Goal: Transaction & Acquisition: Obtain resource

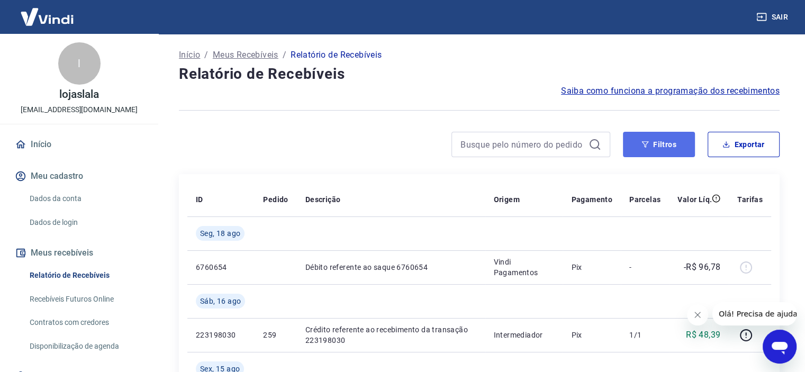
click at [637, 141] on button "Filtros" at bounding box center [659, 144] width 72 height 25
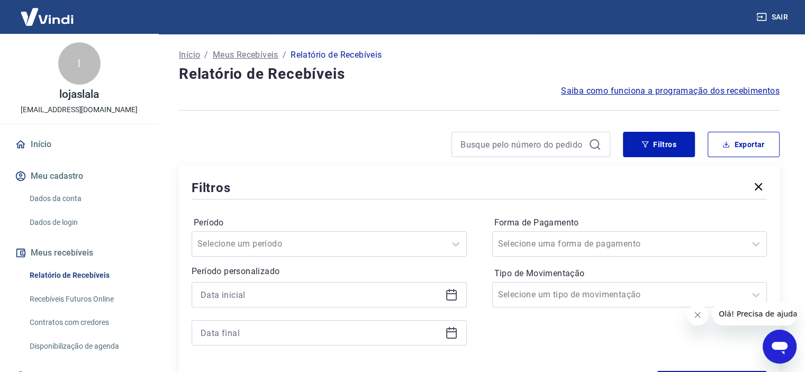
click at [452, 298] on icon at bounding box center [451, 295] width 13 height 13
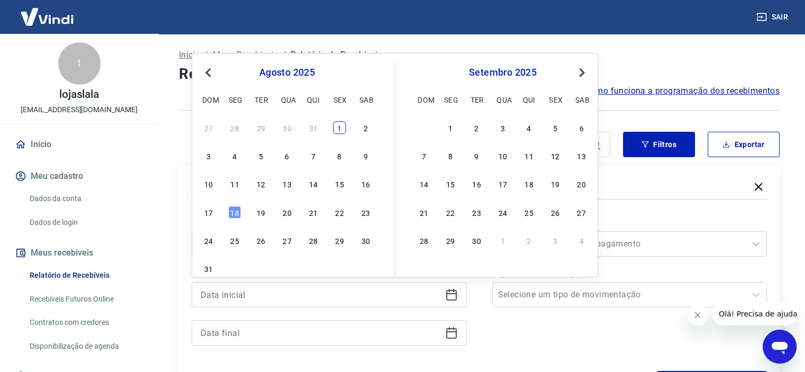
click at [342, 128] on div "1" at bounding box center [339, 127] width 13 height 13
type input "01/08/2025"
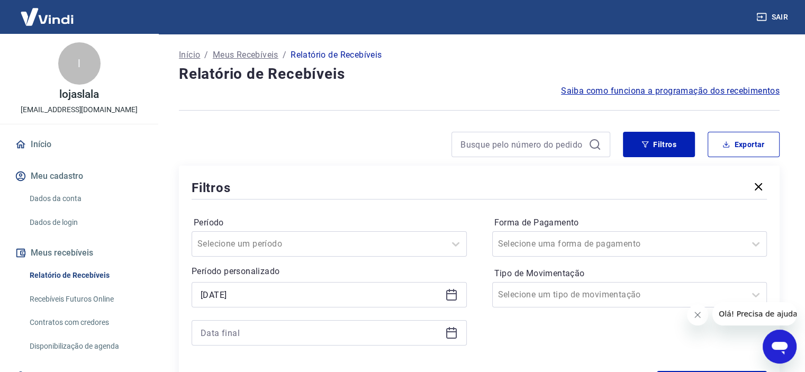
click at [454, 336] on icon at bounding box center [451, 333] width 13 height 13
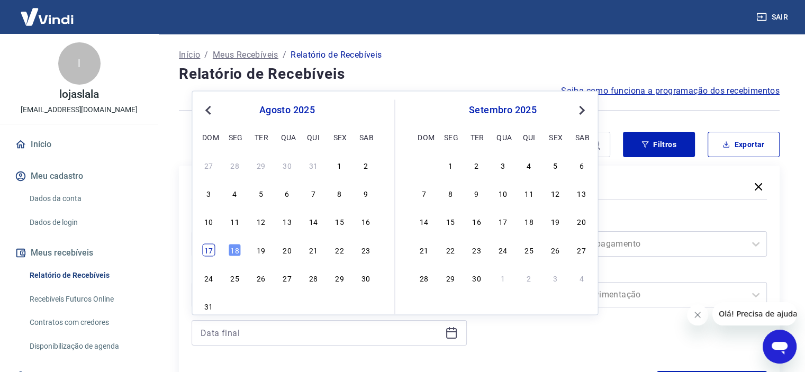
click at [213, 250] on div "17" at bounding box center [208, 250] width 13 height 13
type input "17/08/2025"
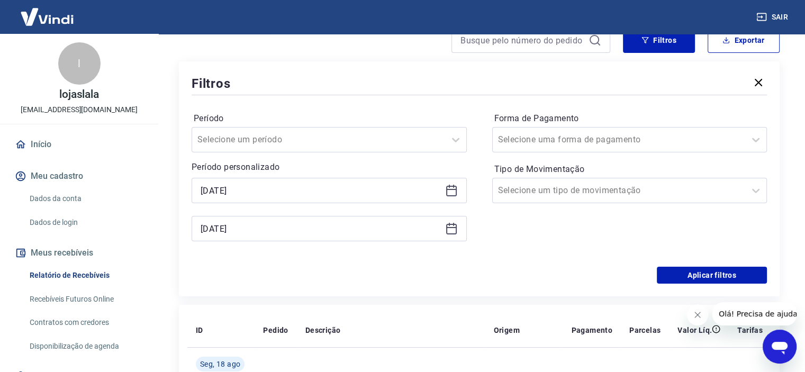
scroll to position [106, 0]
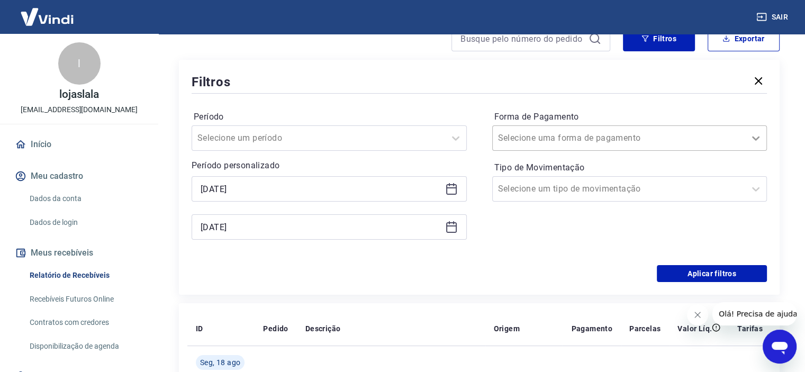
click at [748, 137] on div at bounding box center [755, 138] width 21 height 21
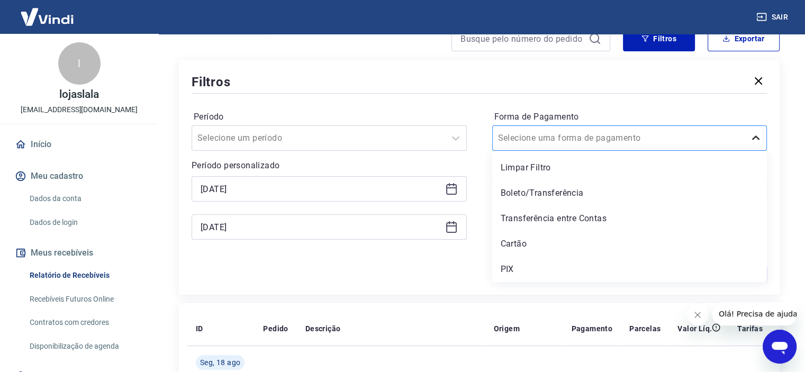
click at [748, 137] on div at bounding box center [755, 138] width 21 height 21
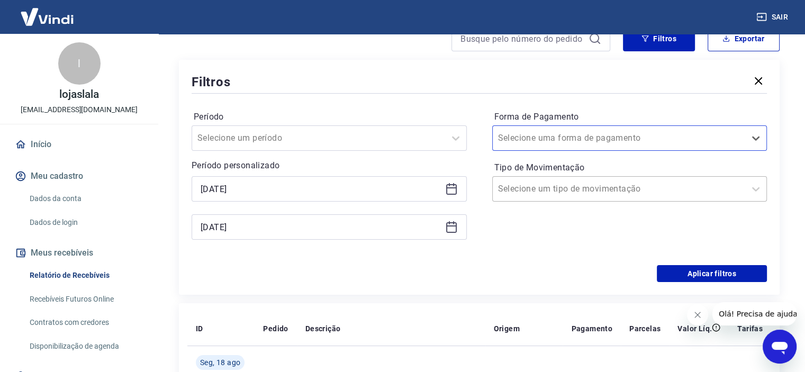
click at [706, 196] on div at bounding box center [619, 189] width 242 height 15
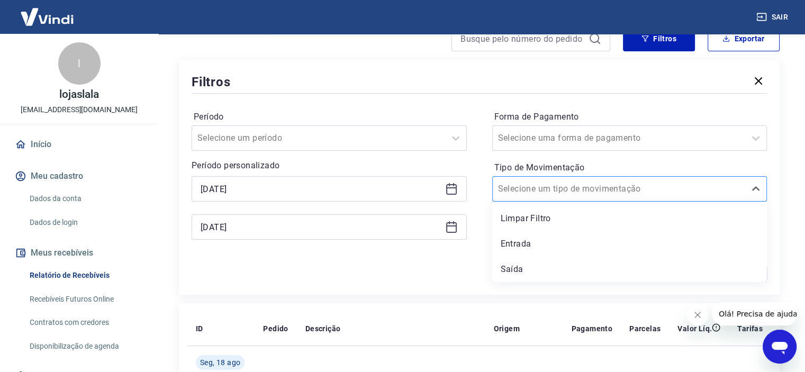
click at [706, 196] on div at bounding box center [619, 189] width 242 height 15
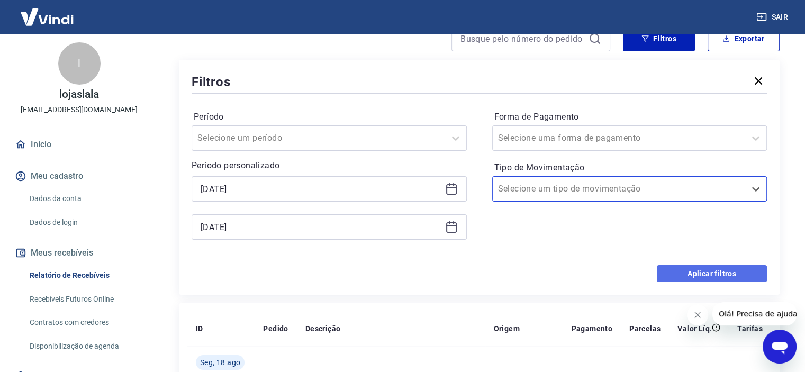
click at [718, 277] on button "Aplicar filtros" at bounding box center [712, 273] width 110 height 17
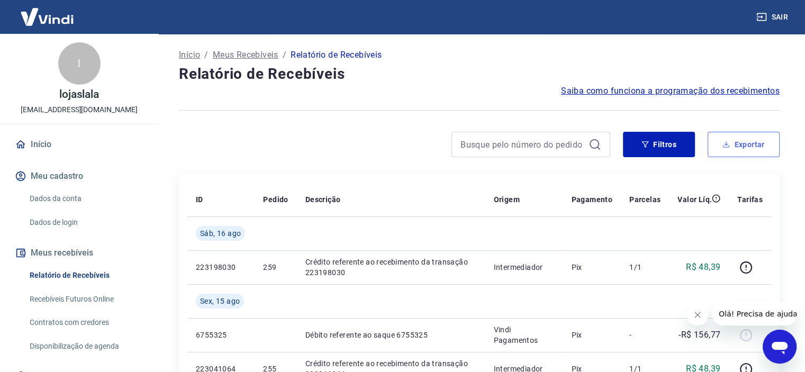
click at [731, 143] on button "Exportar" at bounding box center [744, 144] width 72 height 25
type input "01/08/2025"
type input "17/08/2025"
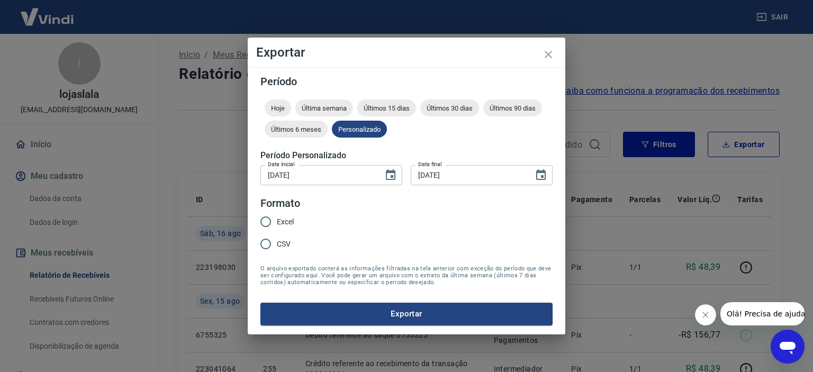
click at [284, 222] on span "Excel" at bounding box center [285, 222] width 17 height 11
click at [277, 222] on input "Excel" at bounding box center [266, 222] width 22 height 22
radio input "true"
click at [393, 317] on button "Exportar" at bounding box center [406, 314] width 292 height 22
